Goal: Find specific page/section: Find specific page/section

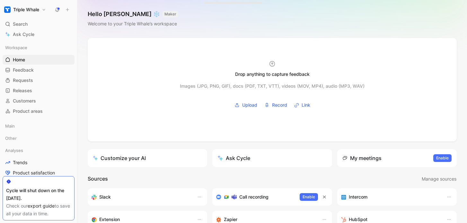
click at [58, 8] on use at bounding box center [57, 9] width 4 height 4
click at [29, 70] on span "Feedback" at bounding box center [23, 70] width 21 height 6
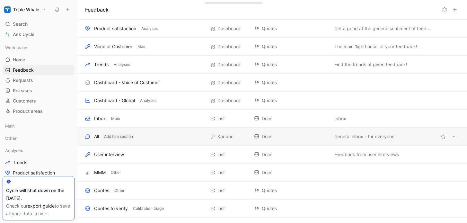
click at [105, 135] on button "Add to a section" at bounding box center [118, 137] width 31 height 6
click at [157, 137] on div "All Add to a section" at bounding box center [145, 137] width 120 height 8
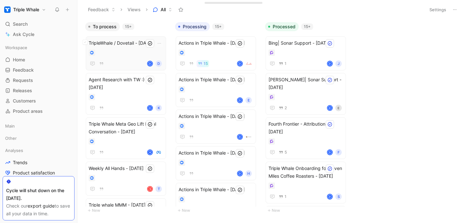
click at [126, 50] on div at bounding box center [126, 52] width 75 height 6
